Goal: Information Seeking & Learning: Learn about a topic

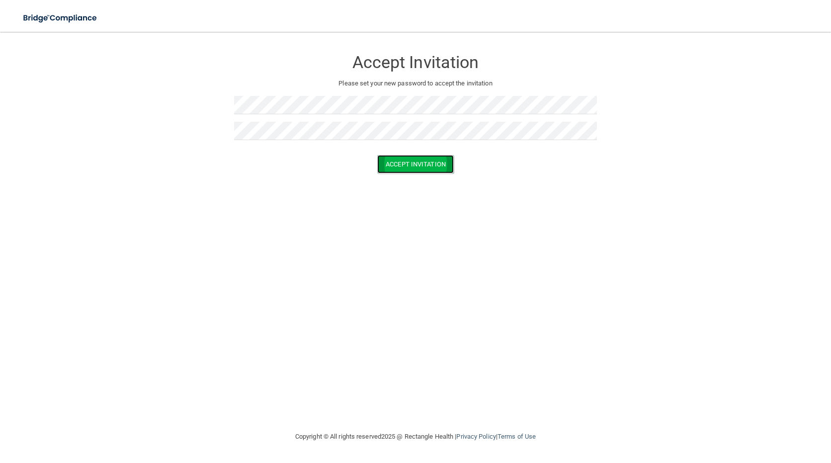
click at [416, 167] on button "Accept Invitation" at bounding box center [415, 164] width 77 height 18
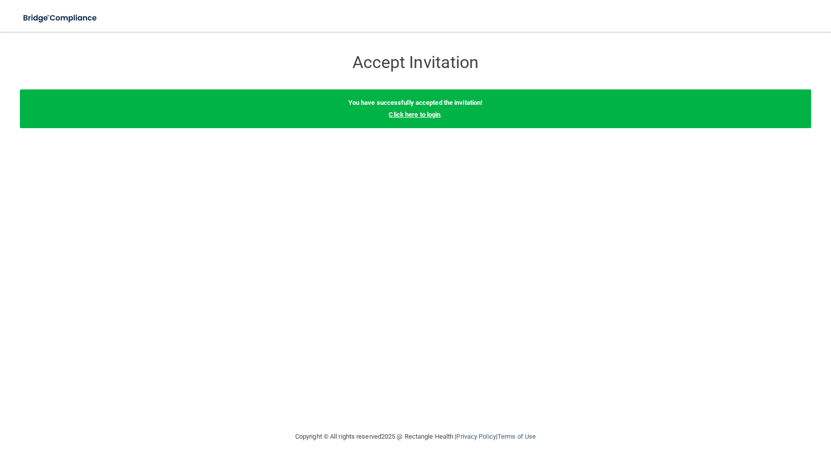
click at [425, 114] on link "Click here to login" at bounding box center [415, 114] width 52 height 7
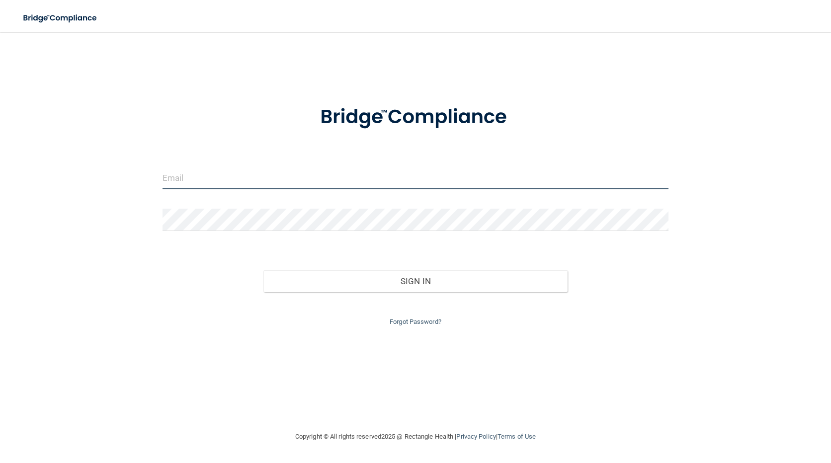
type input "[PERSON_NAME][EMAIL_ADDRESS][DOMAIN_NAME]"
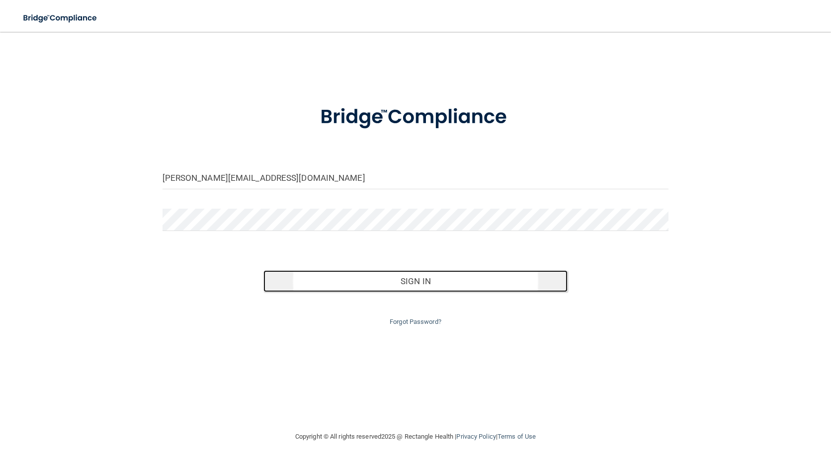
click at [435, 286] on button "Sign In" at bounding box center [415, 281] width 304 height 22
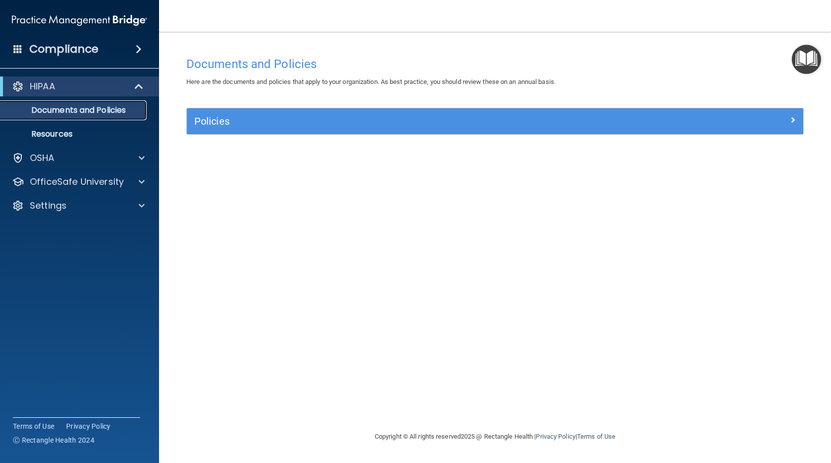
click at [79, 113] on p "Documents and Policies" at bounding box center [74, 110] width 136 height 10
click at [61, 134] on p "Resources" at bounding box center [74, 134] width 136 height 10
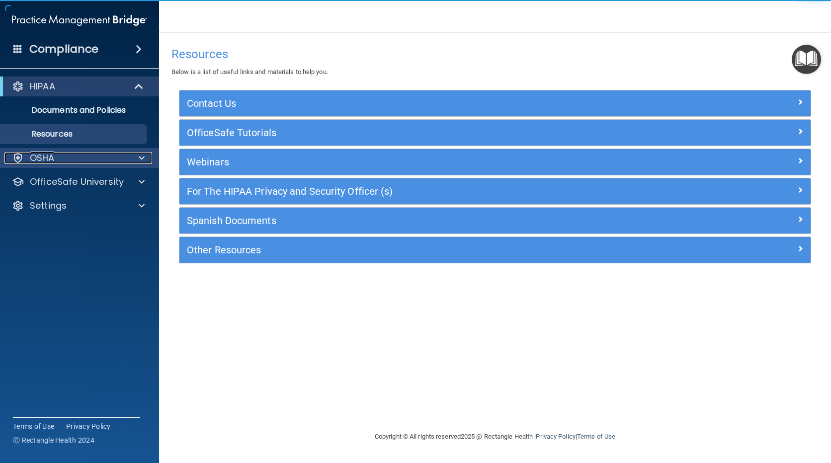
click at [55, 152] on div "OSHA" at bounding box center [65, 158] width 123 height 12
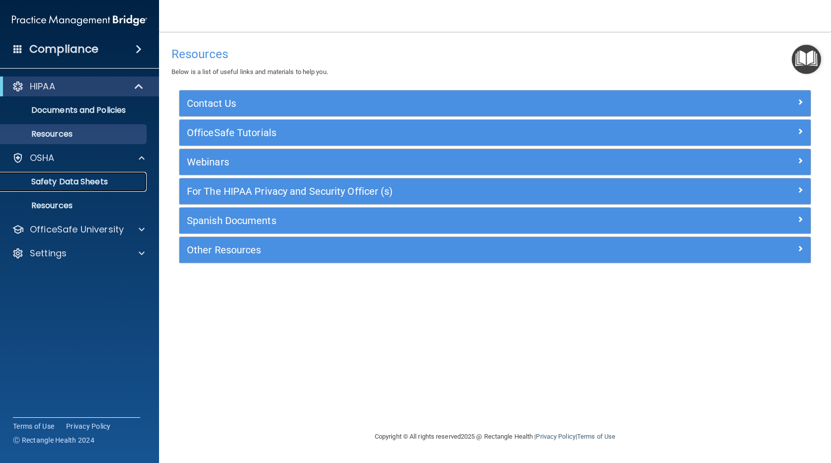
click at [53, 177] on p "Safety Data Sheets" at bounding box center [74, 182] width 136 height 10
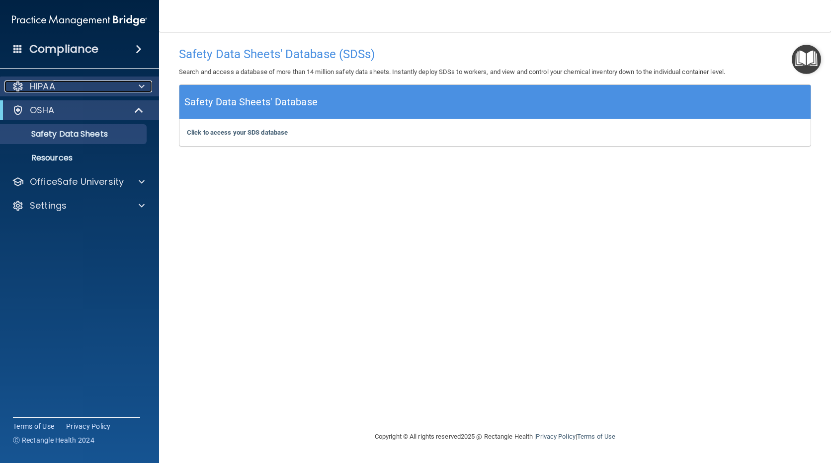
click at [71, 87] on div "HIPAA" at bounding box center [65, 87] width 123 height 12
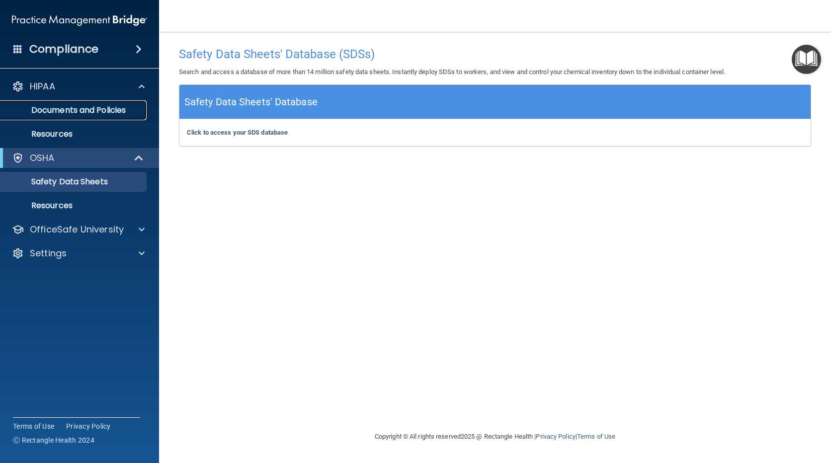
click at [56, 113] on p "Documents and Policies" at bounding box center [74, 110] width 136 height 10
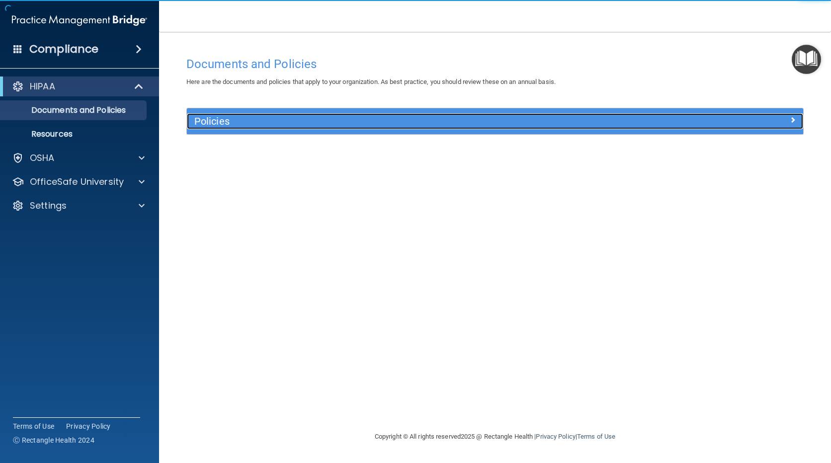
click at [216, 122] on h5 "Policies" at bounding box center [417, 121] width 447 height 11
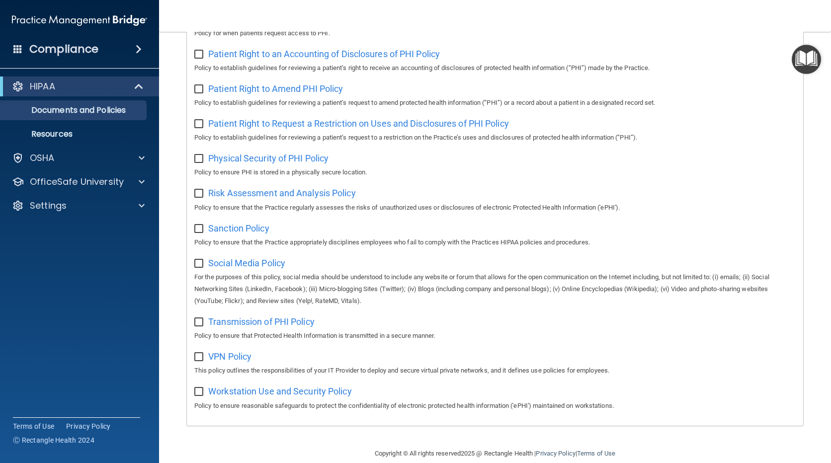
scroll to position [546, 0]
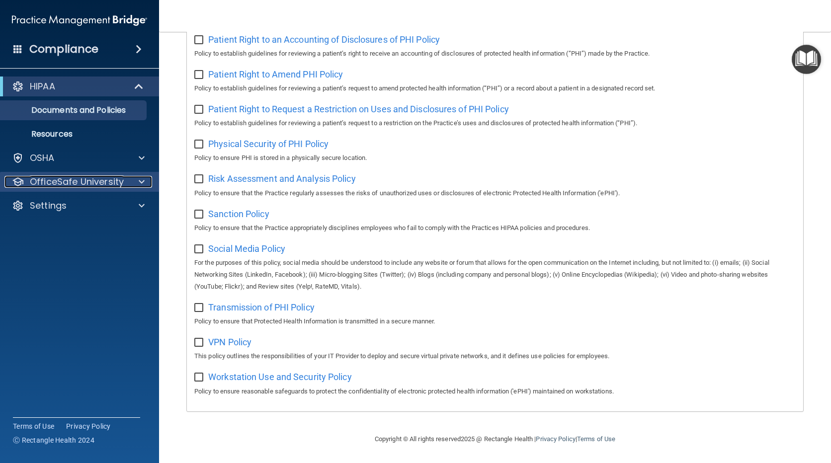
click at [86, 176] on p "OfficeSafe University" at bounding box center [77, 182] width 94 height 12
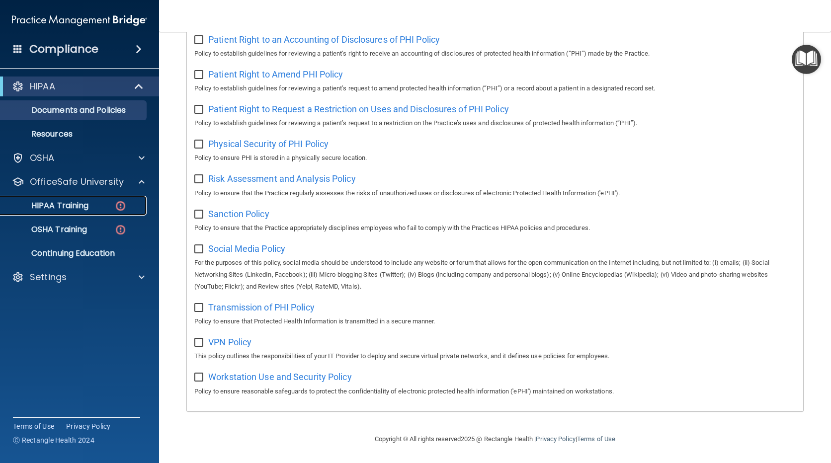
click at [87, 204] on p "HIPAA Training" at bounding box center [47, 206] width 82 height 10
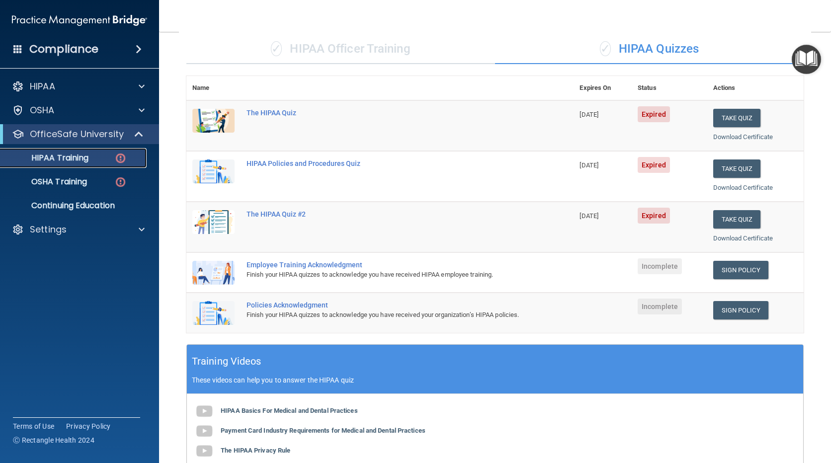
scroll to position [74, 0]
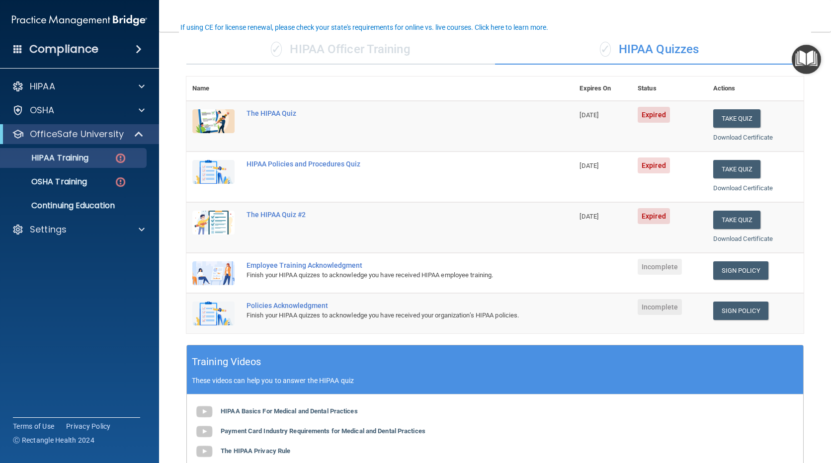
click at [364, 45] on div "✓ HIPAA Officer Training" at bounding box center [340, 50] width 309 height 30
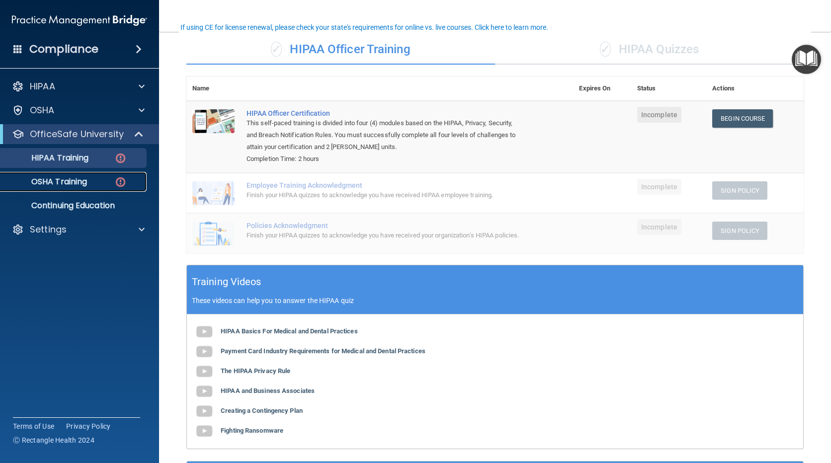
click at [81, 178] on p "OSHA Training" at bounding box center [46, 182] width 81 height 10
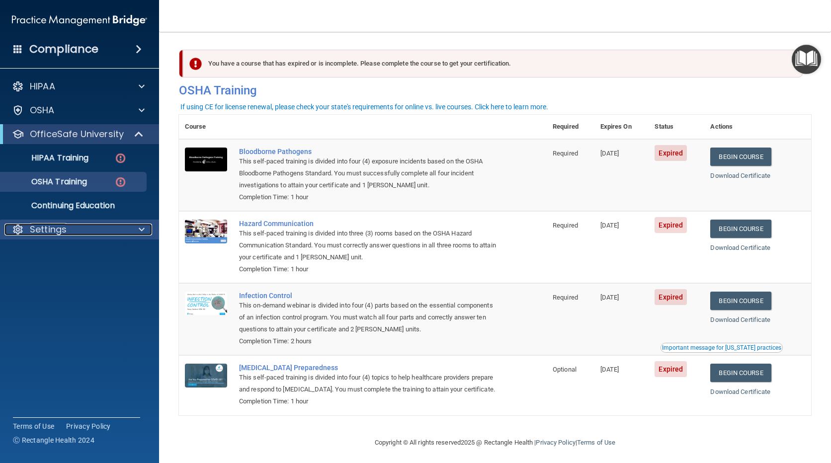
click at [122, 228] on div "Settings" at bounding box center [65, 230] width 123 height 12
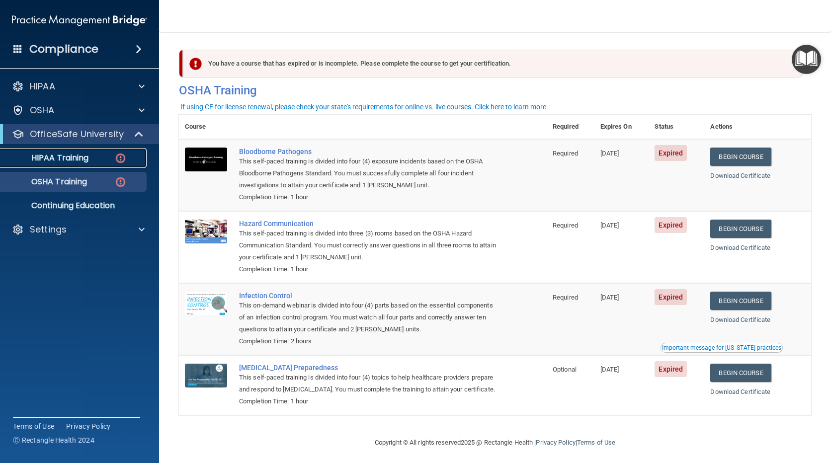
click at [87, 163] on p "HIPAA Training" at bounding box center [47, 158] width 82 height 10
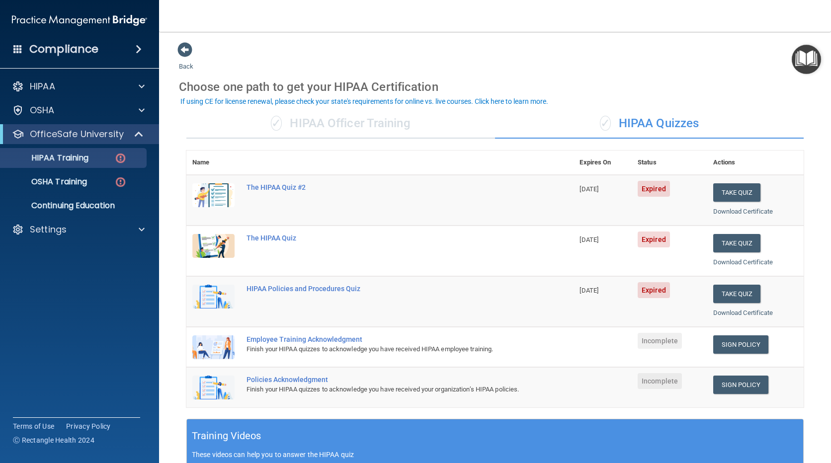
click at [287, 131] on div "✓ HIPAA Officer Training" at bounding box center [340, 124] width 309 height 30
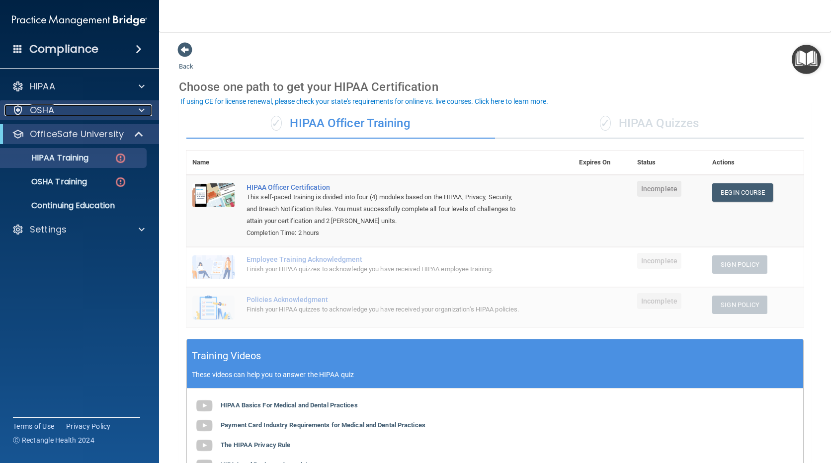
click at [145, 107] on div at bounding box center [140, 110] width 25 height 12
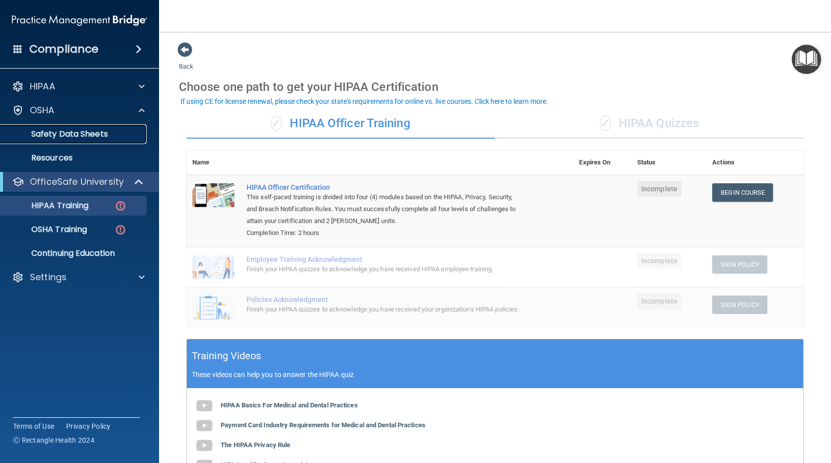
click at [68, 138] on p "Safety Data Sheets" at bounding box center [74, 134] width 136 height 10
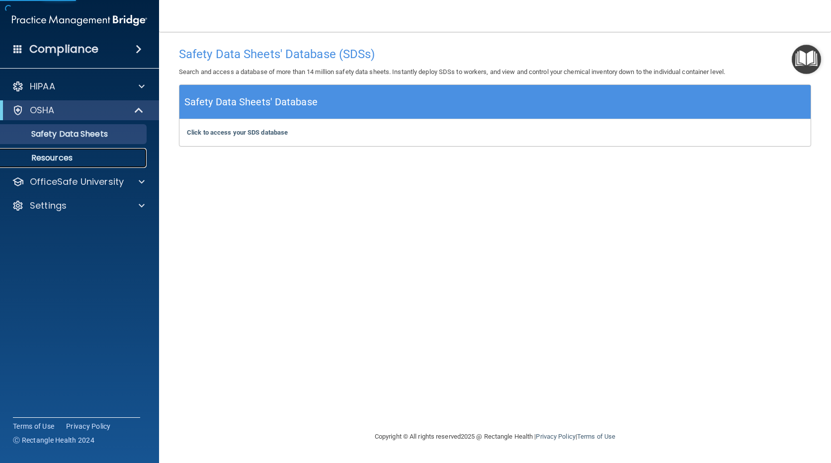
click at [64, 155] on p "Resources" at bounding box center [74, 158] width 136 height 10
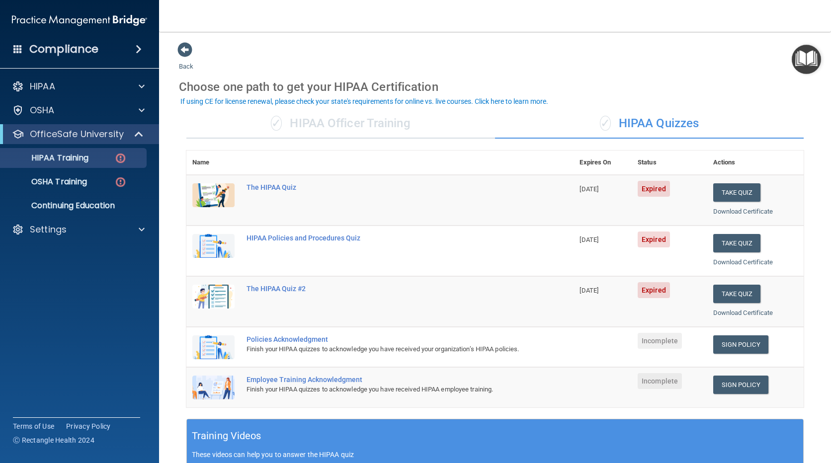
click at [661, 340] on span "Incomplete" at bounding box center [660, 341] width 44 height 16
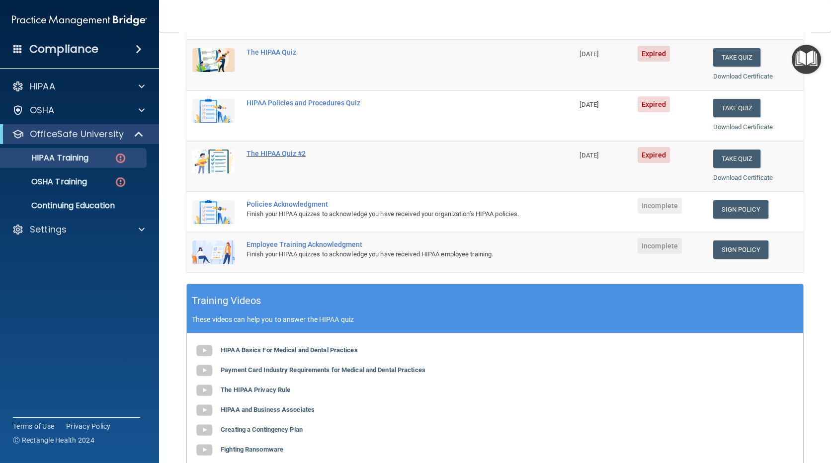
scroll to position [149, 0]
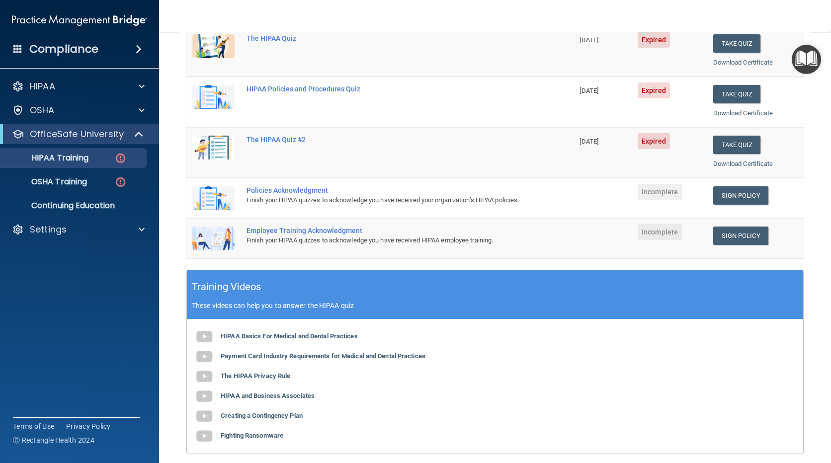
click at [298, 190] on div "Policies Acknowledgment" at bounding box center [385, 190] width 277 height 8
click at [227, 196] on img at bounding box center [213, 198] width 42 height 24
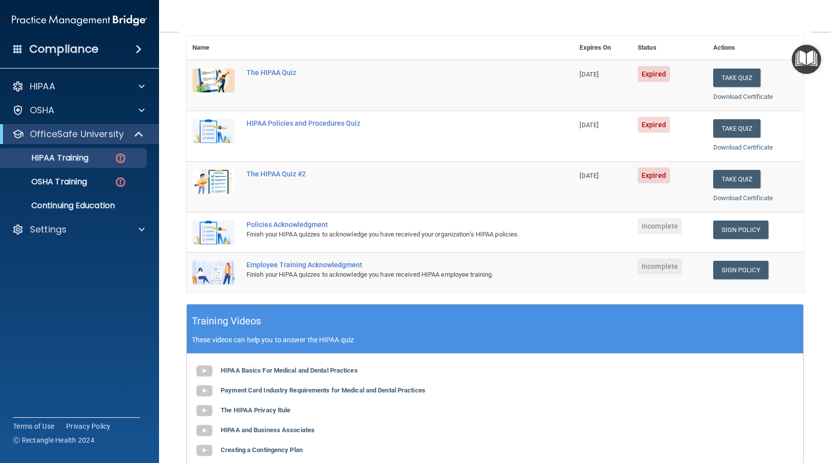
scroll to position [74, 0]
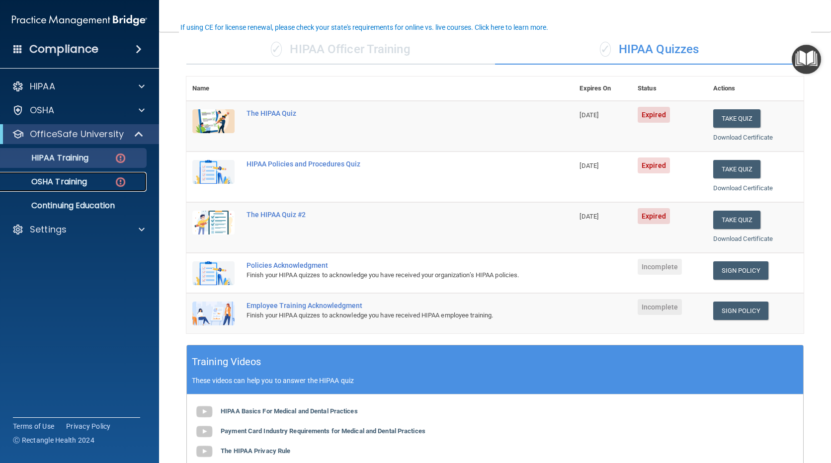
click at [54, 181] on p "OSHA Training" at bounding box center [46, 182] width 81 height 10
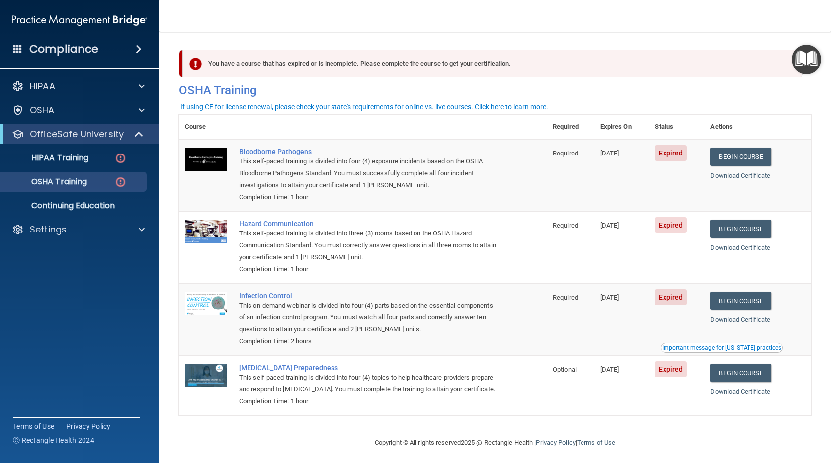
click at [95, 49] on h4 "Compliance" at bounding box center [63, 49] width 69 height 14
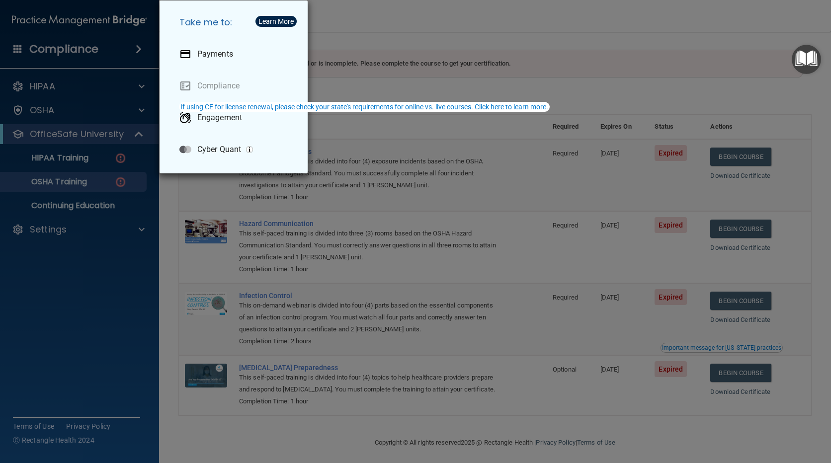
click at [92, 51] on div "Take me to: Payments Compliance Engagement Cyber Quant" at bounding box center [415, 231] width 831 height 463
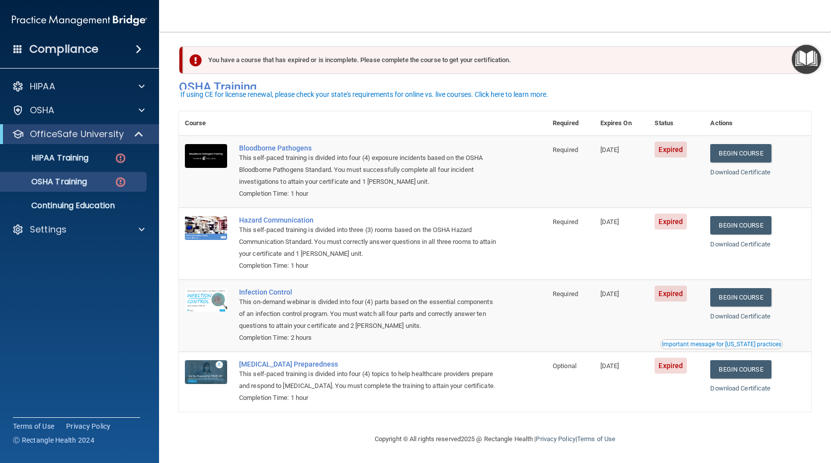
scroll to position [18, 0]
